Goal: Transaction & Acquisition: Purchase product/service

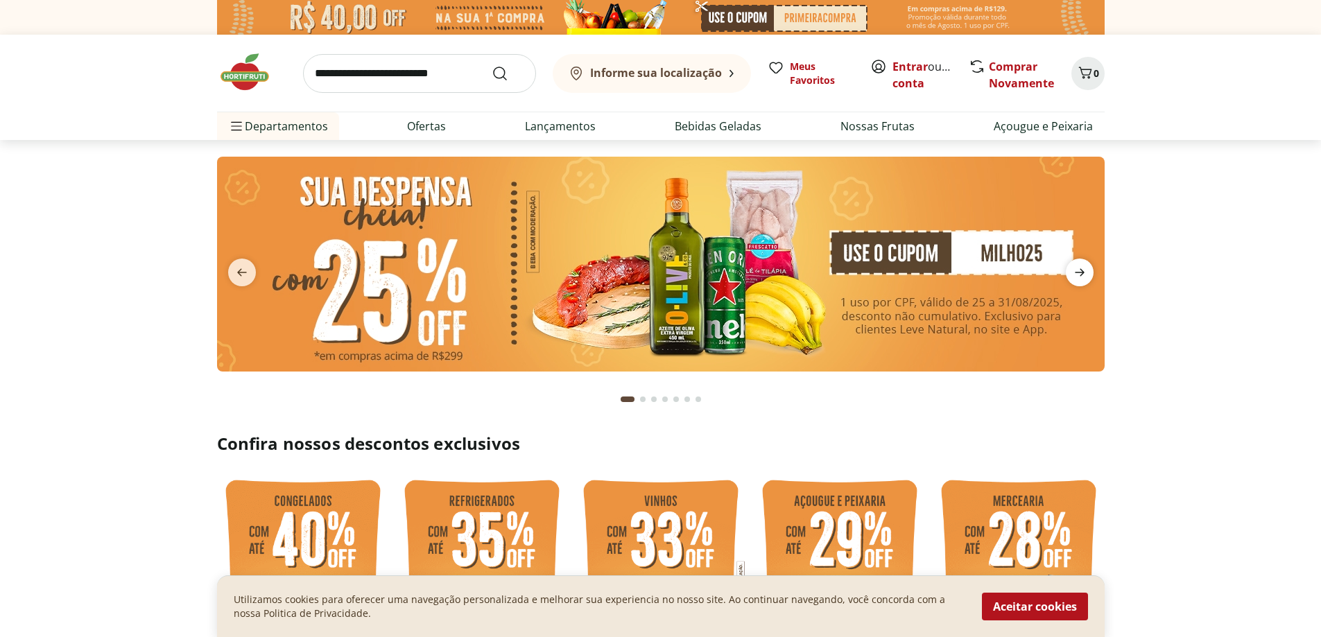
click at [1083, 267] on icon "next" at bounding box center [1079, 272] width 17 height 17
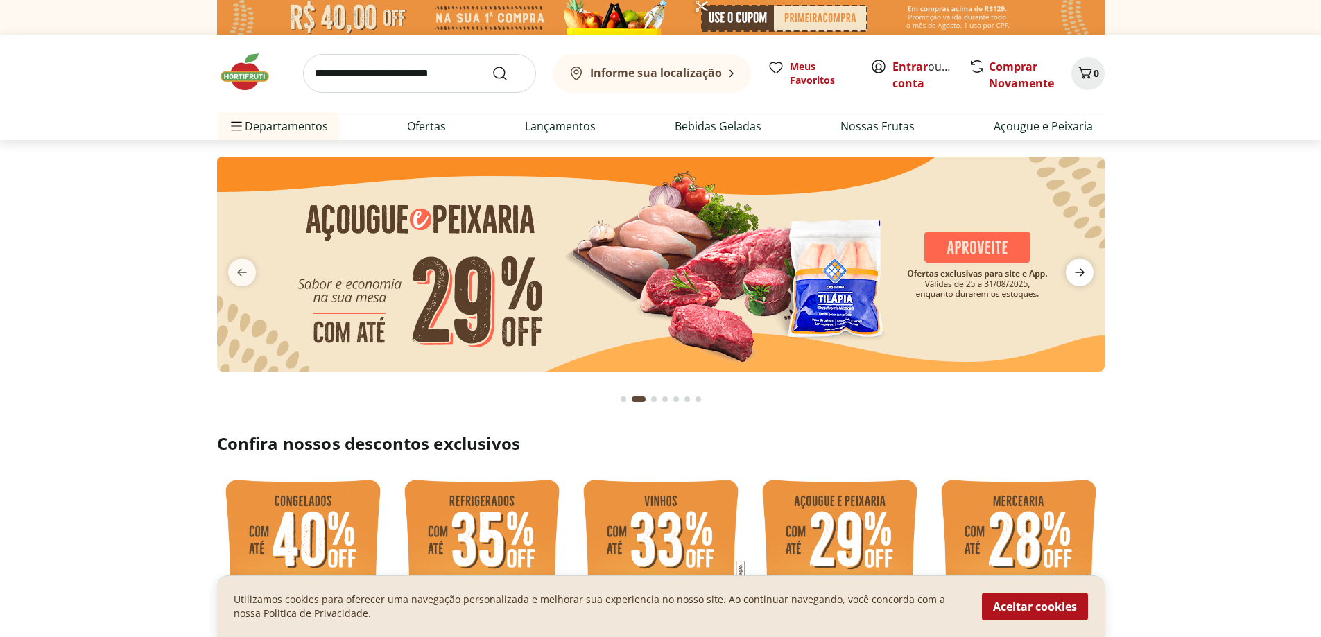
click at [1083, 267] on icon "next" at bounding box center [1079, 272] width 17 height 17
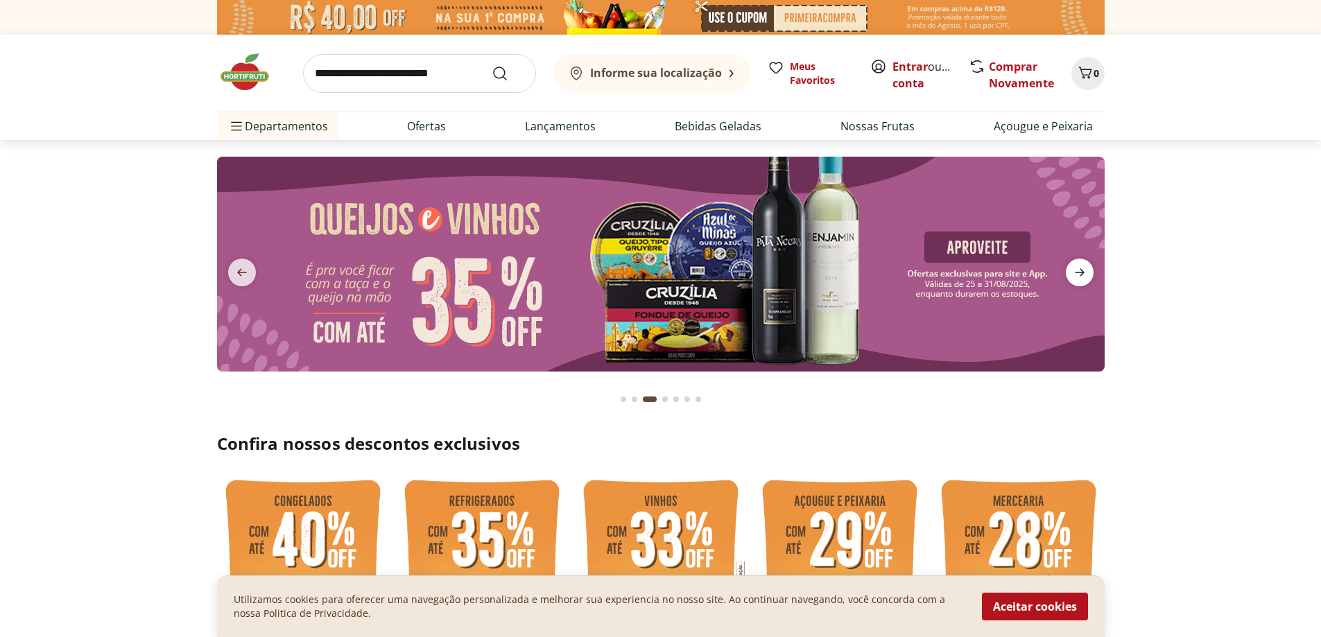
click at [1083, 267] on icon "next" at bounding box center [1079, 272] width 17 height 17
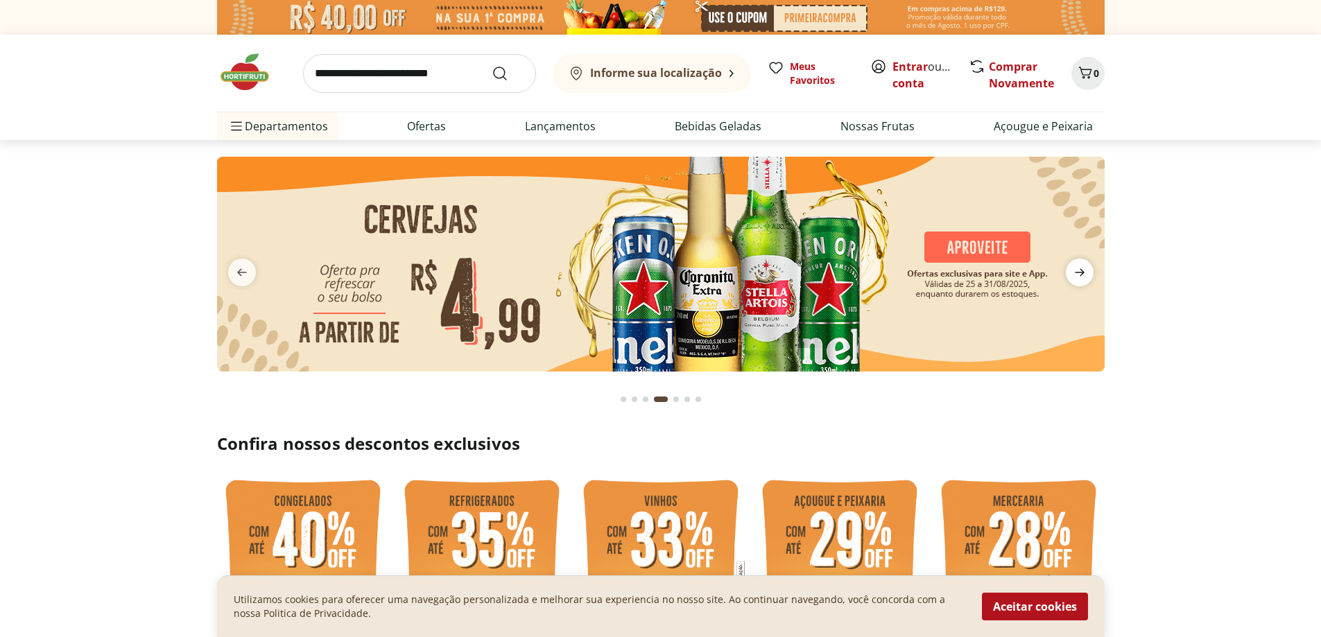
click at [1083, 267] on icon "next" at bounding box center [1079, 272] width 17 height 17
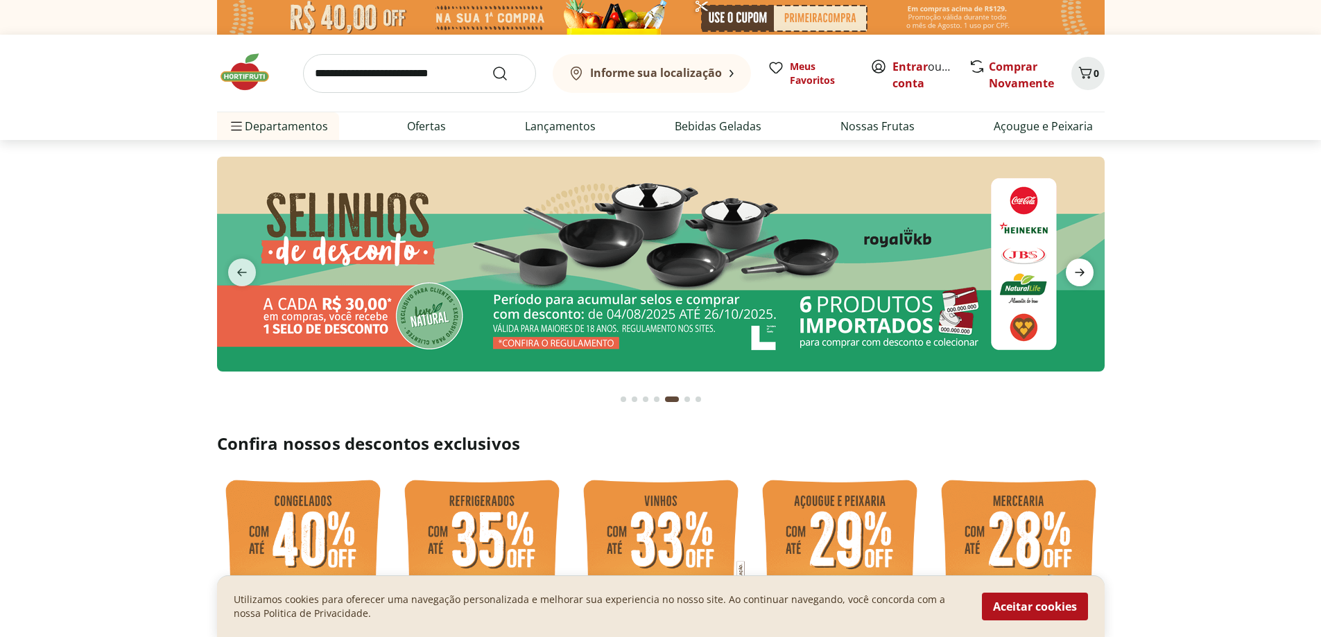
click at [1083, 270] on icon "next" at bounding box center [1079, 272] width 17 height 17
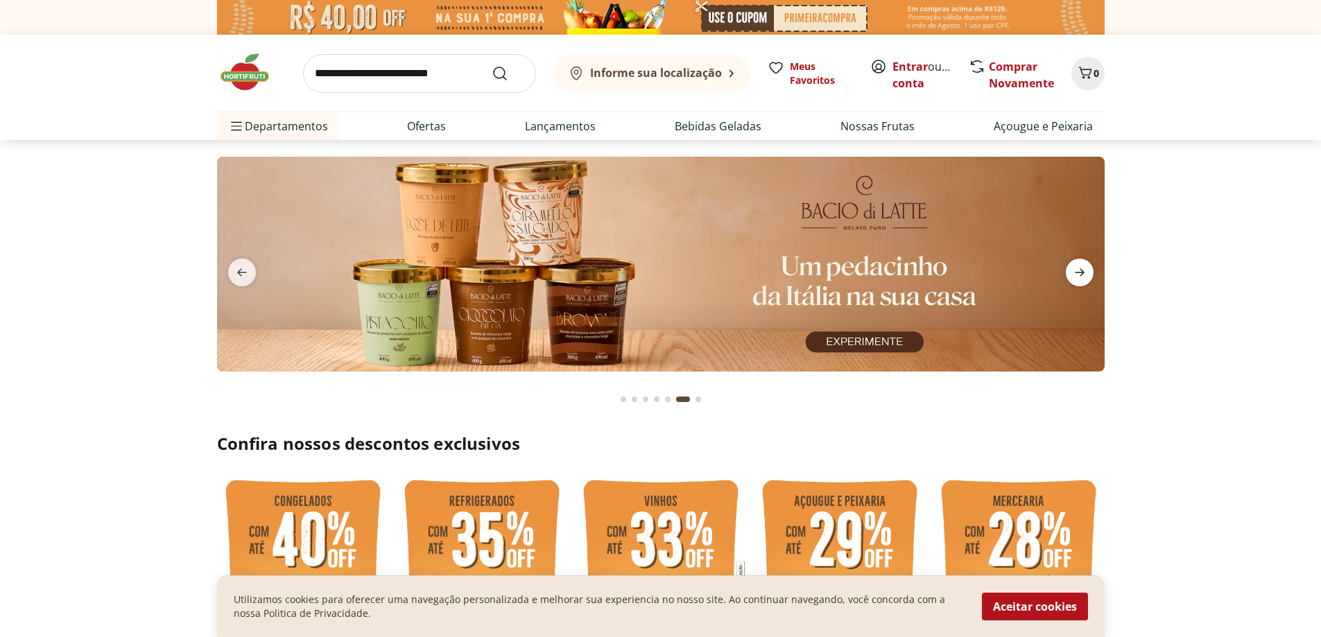
click at [1083, 270] on icon "next" at bounding box center [1079, 272] width 17 height 17
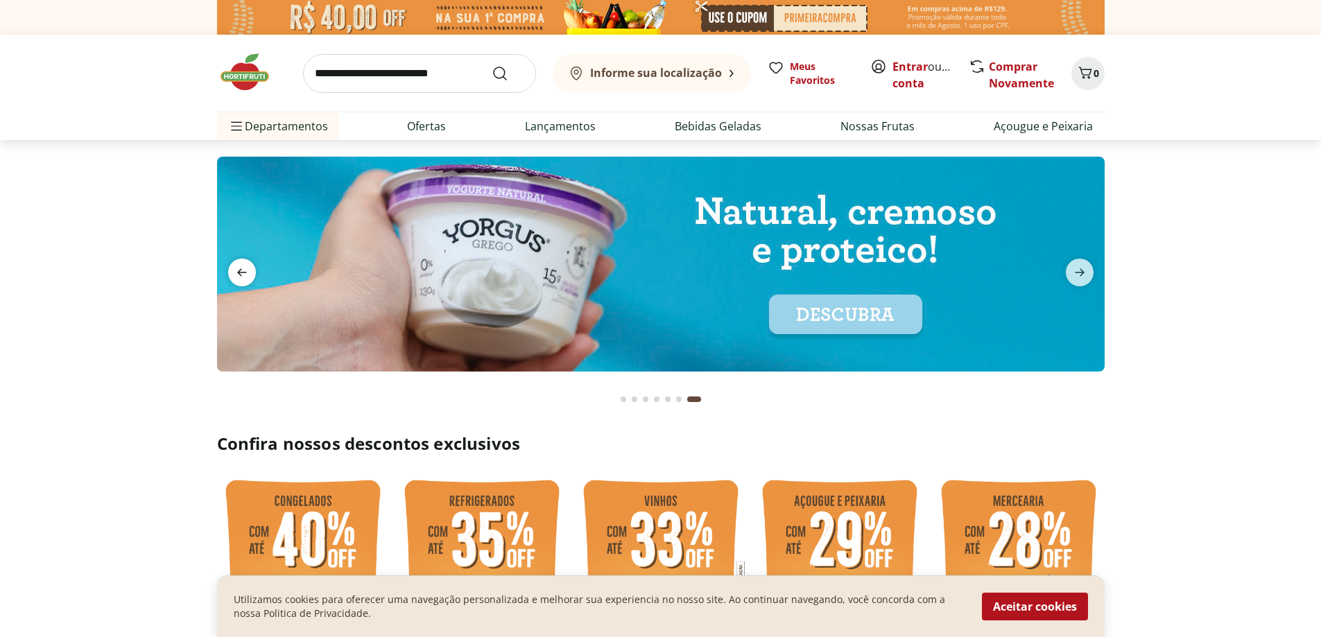
click at [241, 266] on icon "previous" at bounding box center [242, 272] width 17 height 17
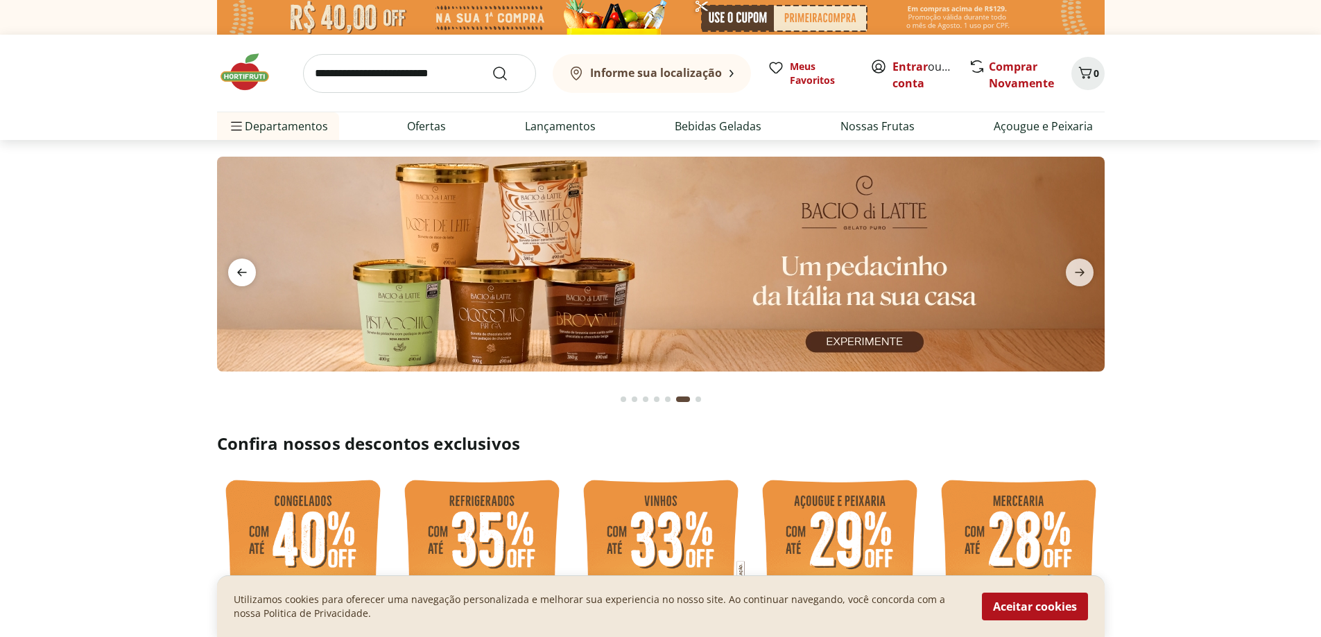
click at [241, 266] on icon "previous" at bounding box center [242, 272] width 17 height 17
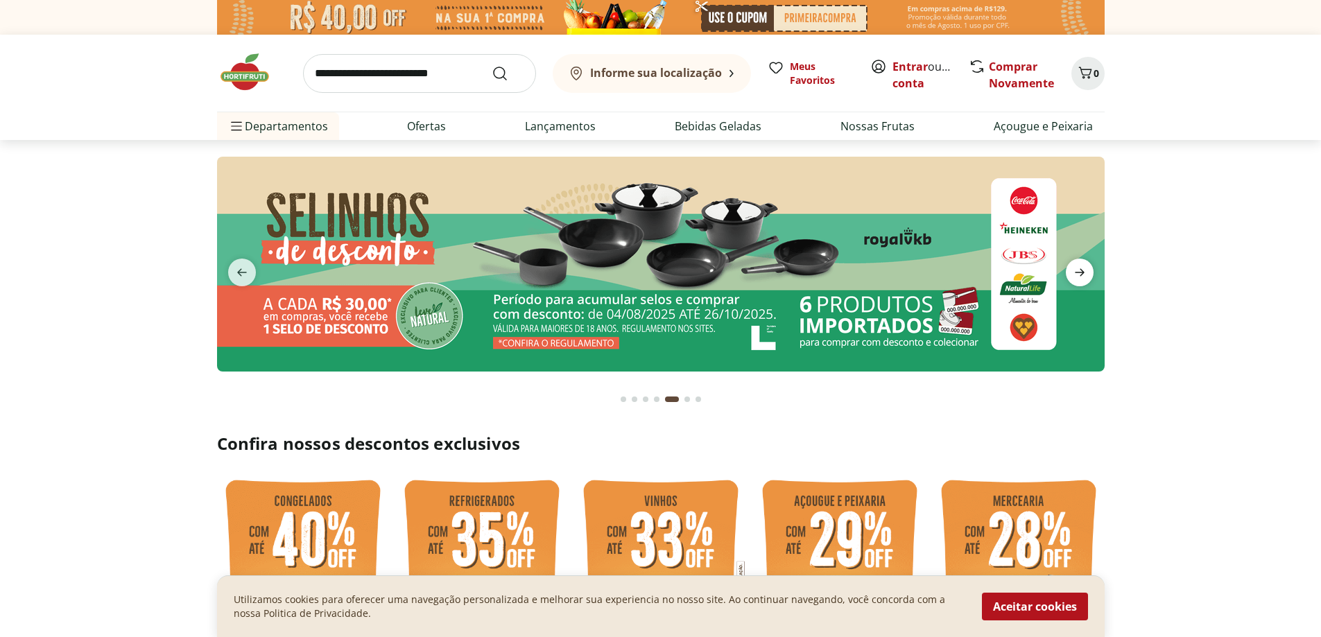
click at [1088, 278] on span "next" at bounding box center [1080, 273] width 28 height 28
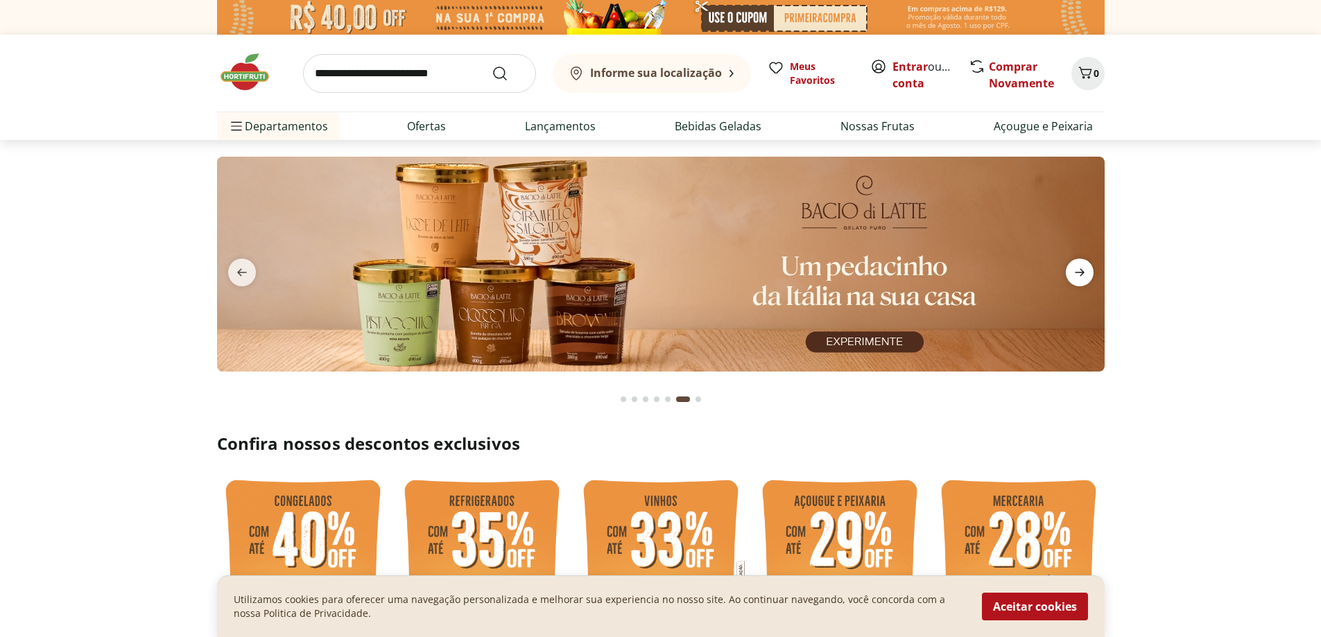
click at [1088, 278] on span "next" at bounding box center [1080, 273] width 28 height 28
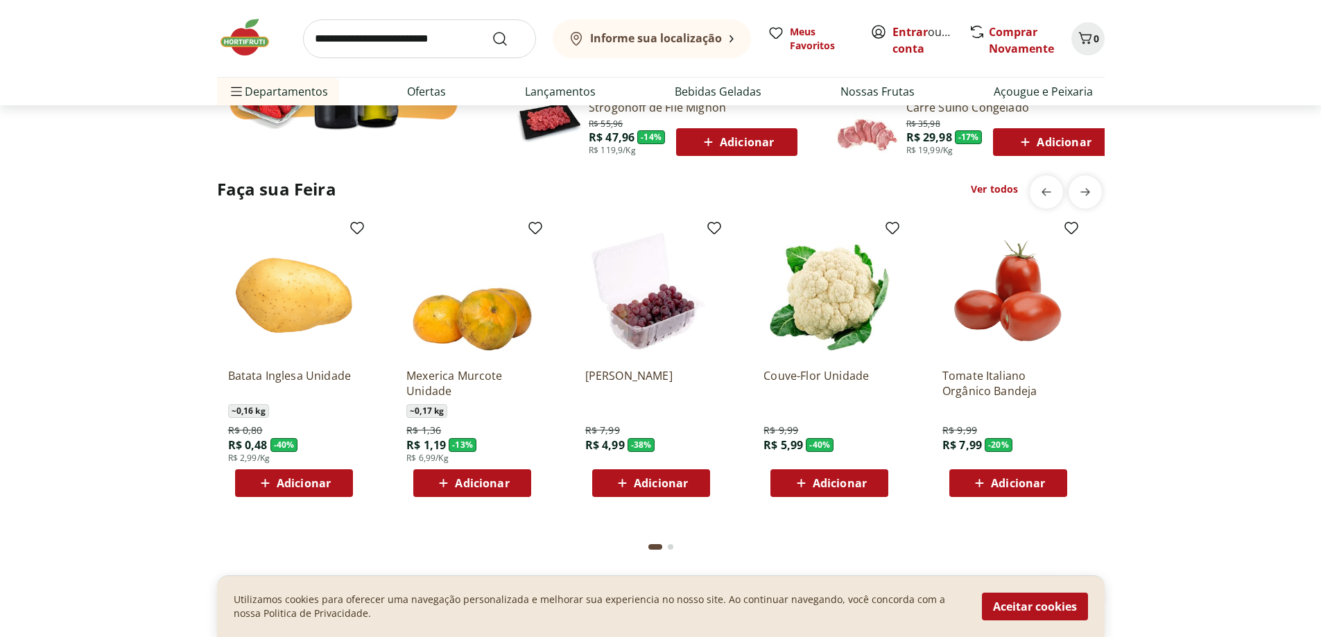
scroll to position [1456, 0]
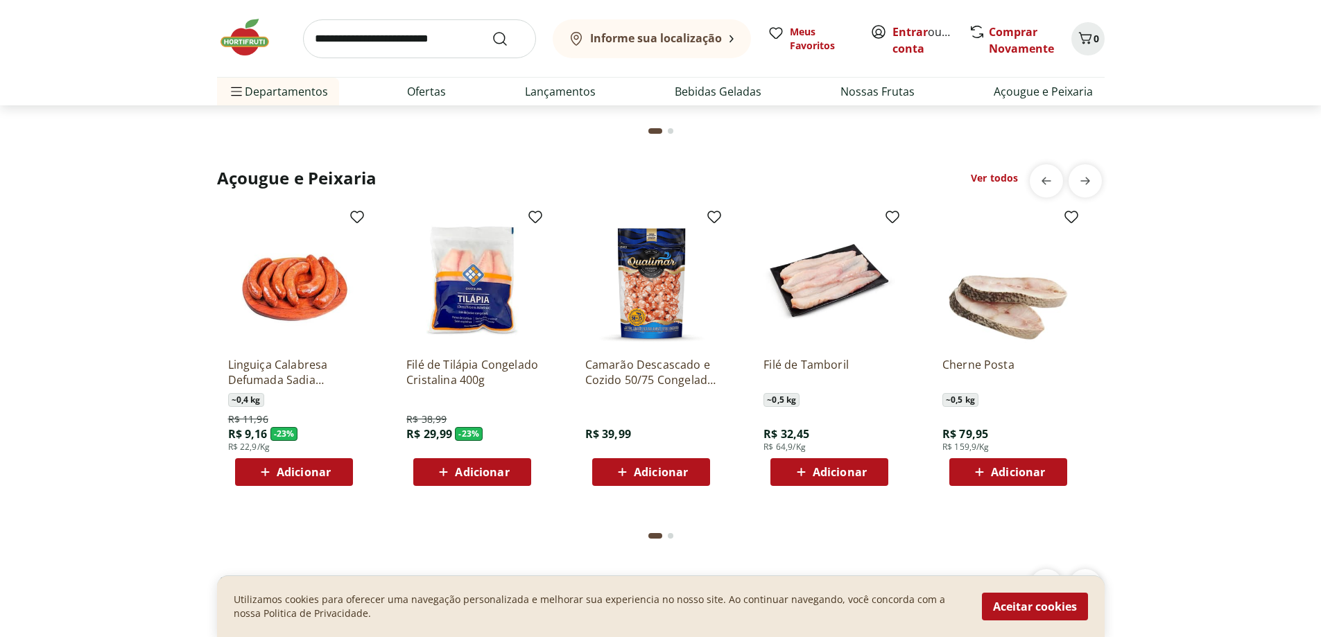
click at [646, 320] on img at bounding box center [651, 280] width 132 height 132
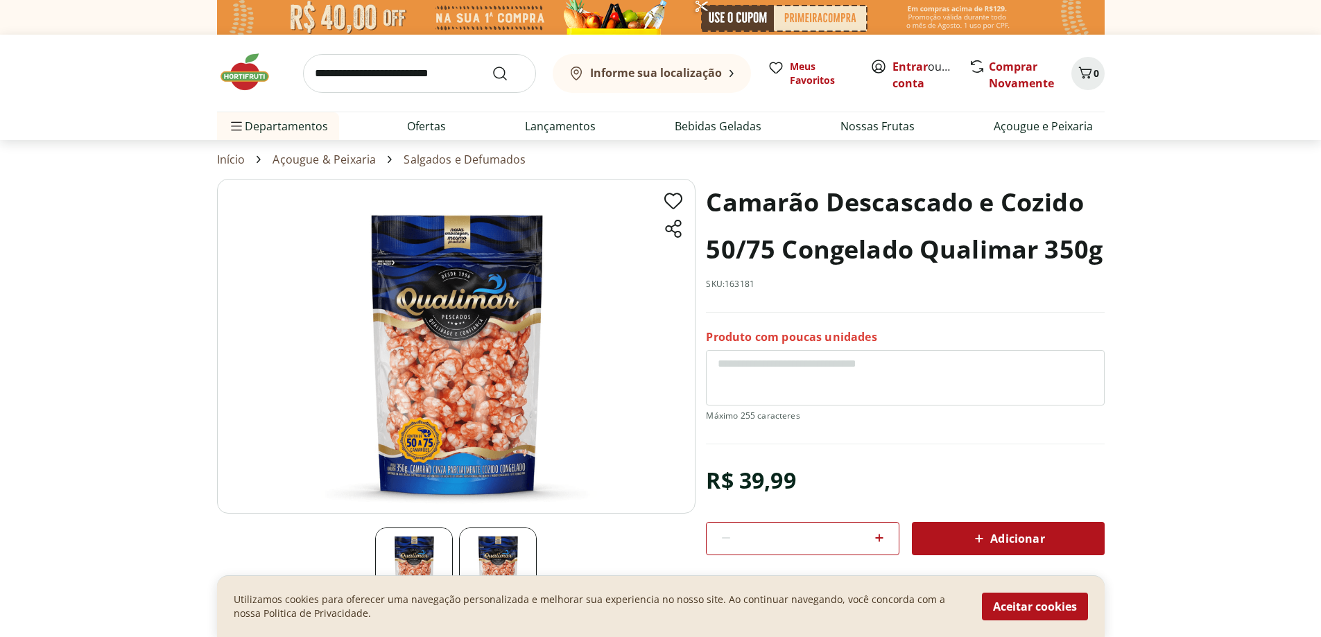
click at [532, 368] on img at bounding box center [456, 346] width 479 height 335
click at [478, 374] on img at bounding box center [456, 346] width 479 height 335
click at [611, 62] on button "Informe sua localização" at bounding box center [652, 73] width 198 height 39
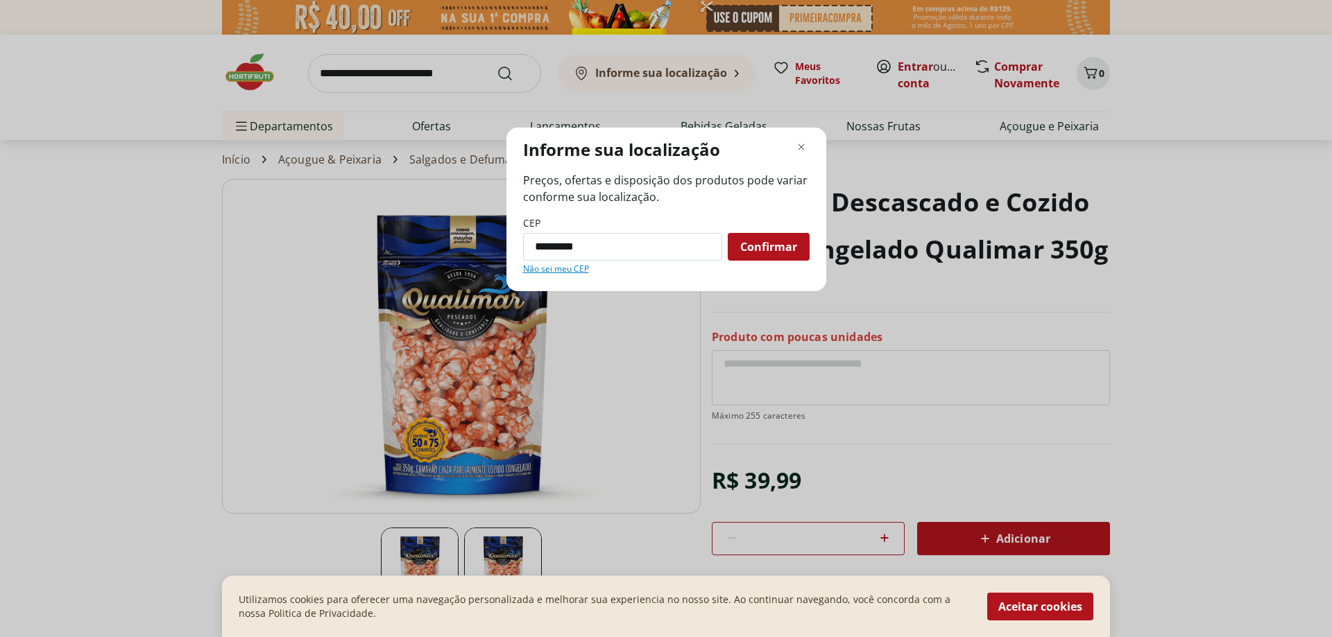
type input "*********"
click at [728, 233] on button "Confirmar" at bounding box center [769, 247] width 82 height 28
click at [771, 241] on span "Confirmar" at bounding box center [768, 246] width 57 height 11
